Goal: Find specific page/section: Find specific page/section

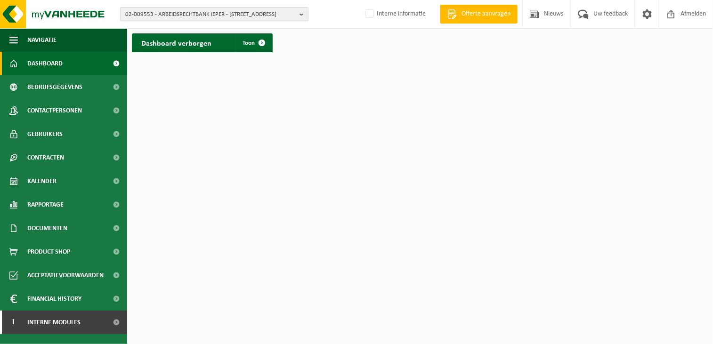
click at [130, 14] on span "02-009553 - ARBEIDSRECHTBANK IEPER - 8900 IEPER, KORTE MEERSSTRAAT 18" at bounding box center [210, 15] width 171 height 14
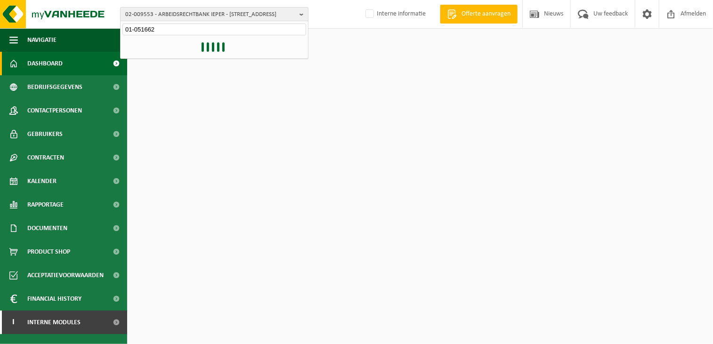
type input "01-051662"
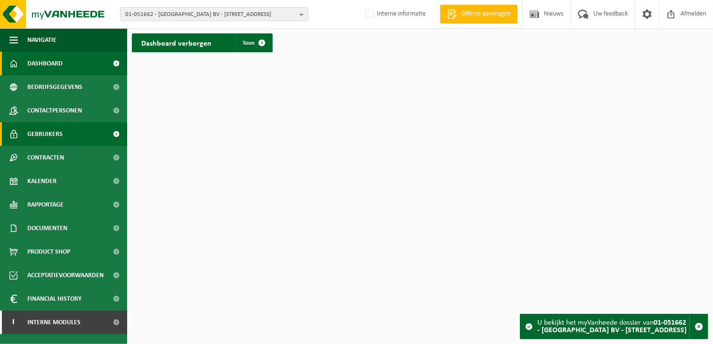
click at [68, 140] on link "Gebruikers" at bounding box center [63, 135] width 127 height 24
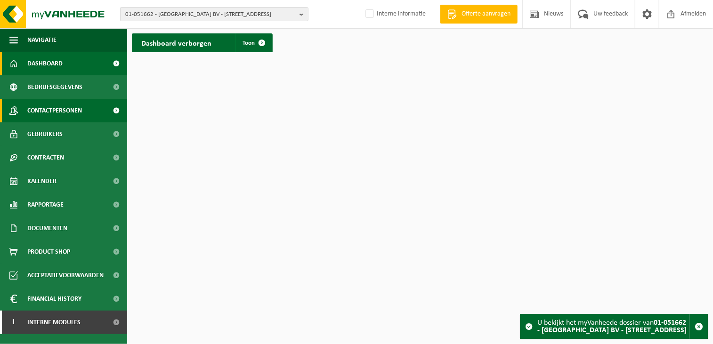
click at [36, 113] on span "Contactpersonen" at bounding box center [54, 111] width 55 height 24
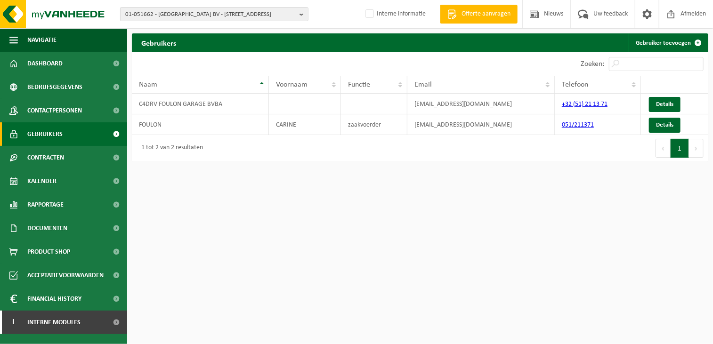
drag, startPoint x: 450, startPoint y: 105, endPoint x: 424, endPoint y: 150, distance: 52.0
click at [412, 164] on div "Gebruikers Gebruiker toevoegen Even geduld. Door de grote hoeveelheid gegevens …" at bounding box center [420, 99] width 586 height 133
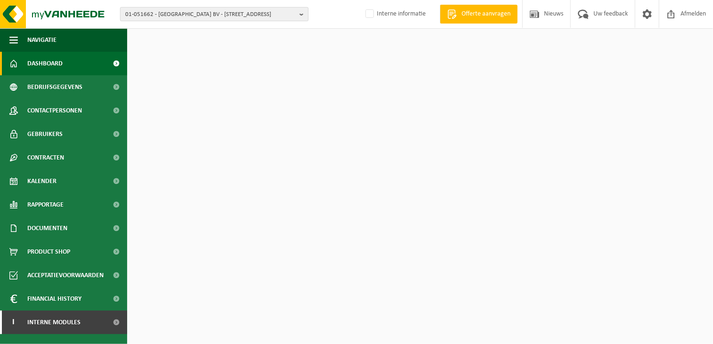
click at [137, 9] on span "01-051662 - FOULON GARAGE BV - 8800 ROESELARE, MEENSESTEENWEG 674" at bounding box center [210, 15] width 171 height 14
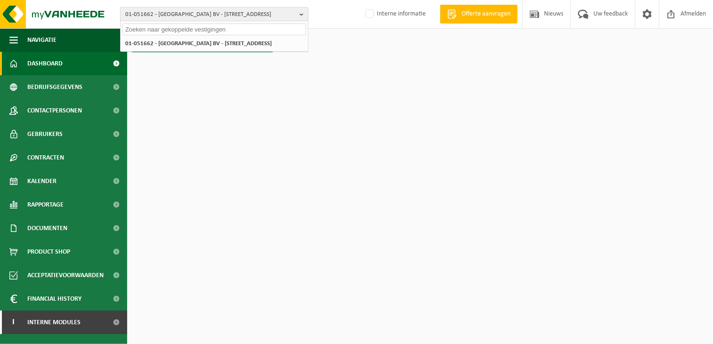
paste input "10-947239"
type input "10-947239"
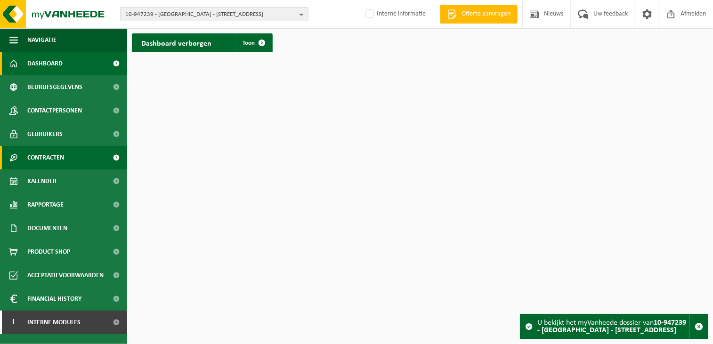
click at [61, 159] on span "Contracten" at bounding box center [45, 158] width 37 height 24
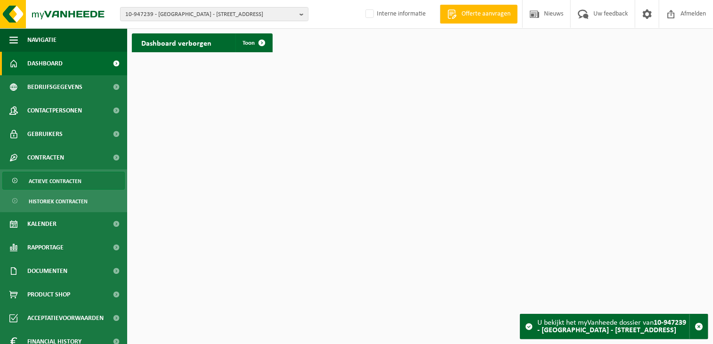
click at [57, 179] on span "Actieve contracten" at bounding box center [55, 181] width 53 height 18
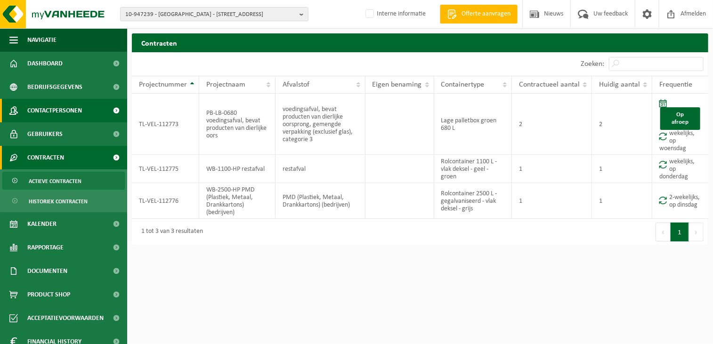
click at [50, 107] on span "Contactpersonen" at bounding box center [54, 111] width 55 height 24
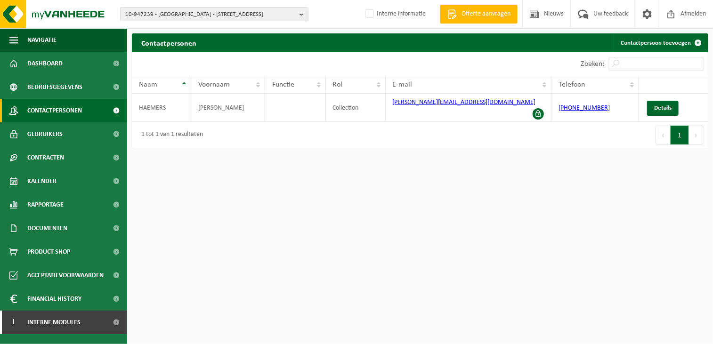
click at [362, 173] on html "10-947239 - UNIC [GEOGRAPHIC_DATA] BV - [STREET_ADDRESS] MARIAKERKE BV - [GEOGR…" at bounding box center [356, 172] width 713 height 344
drag, startPoint x: 490, startPoint y: 208, endPoint x: 501, endPoint y: 185, distance: 25.9
click at [492, 200] on html "10-947239 - UNIC [GEOGRAPHIC_DATA] BV - [STREET_ADDRESS] MARIAKERKE BV - [GEOGR…" at bounding box center [356, 172] width 713 height 344
